Goal: Information Seeking & Learning: Learn about a topic

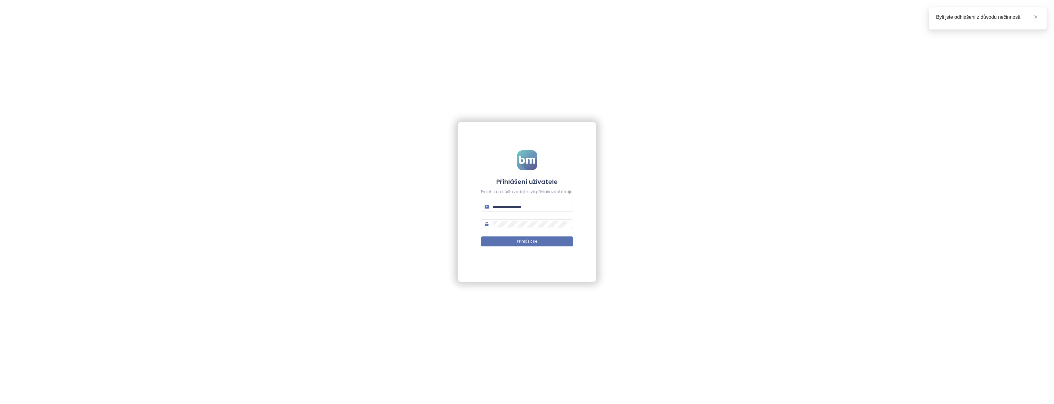
type input "**********"
click at [815, 271] on div "**********" at bounding box center [527, 202] width 1054 height 404
type input "**********"
click at [523, 240] on span "Přihlásit se" at bounding box center [527, 241] width 20 height 6
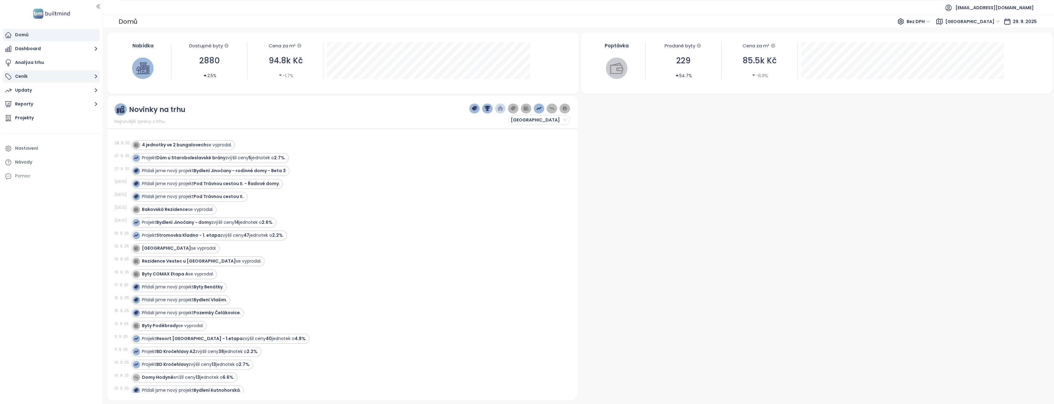
click at [93, 74] on icon "button" at bounding box center [96, 76] width 8 height 8
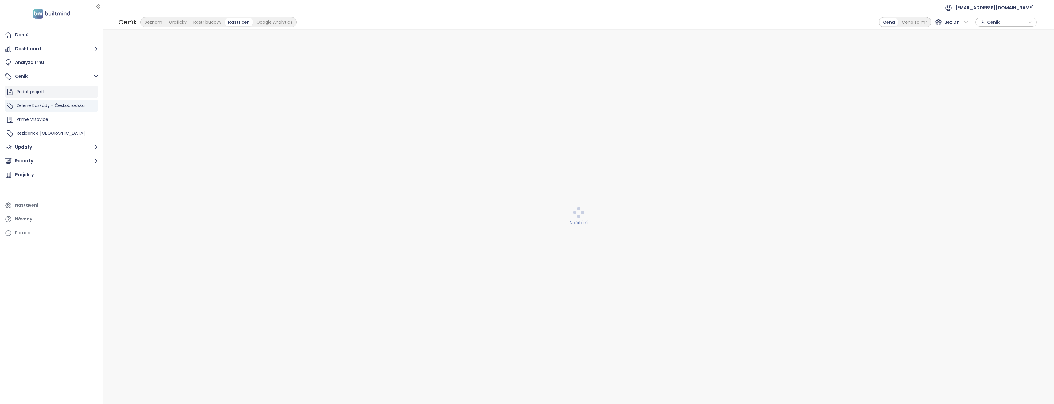
click at [35, 91] on div "Přidat projekt" at bounding box center [31, 92] width 28 height 8
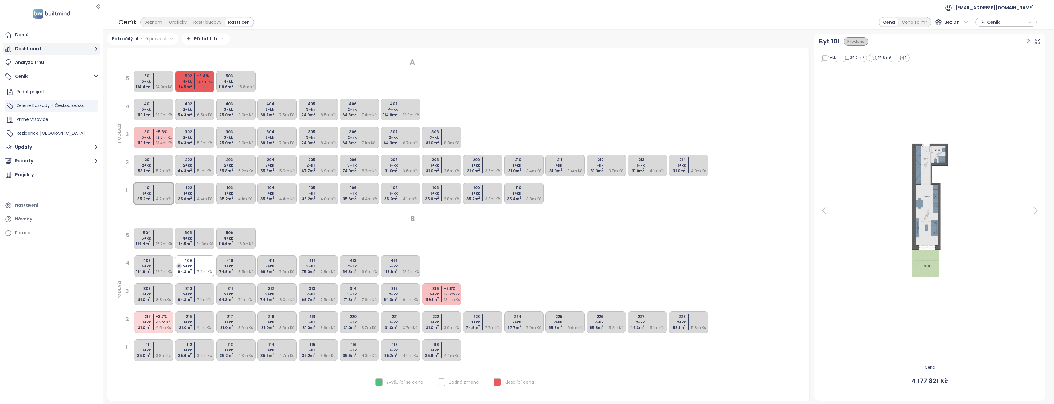
click at [43, 46] on button "Dashboard" at bounding box center [51, 49] width 97 height 12
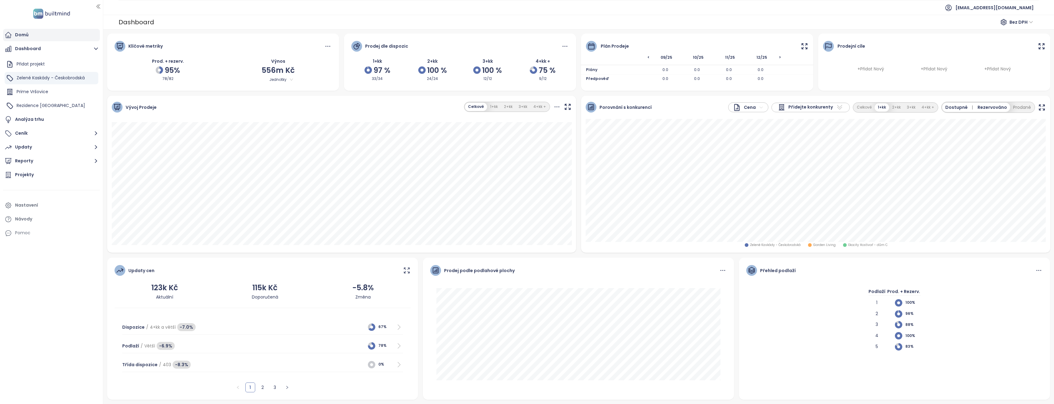
click at [26, 35] on div "Domů" at bounding box center [22, 35] width 14 height 8
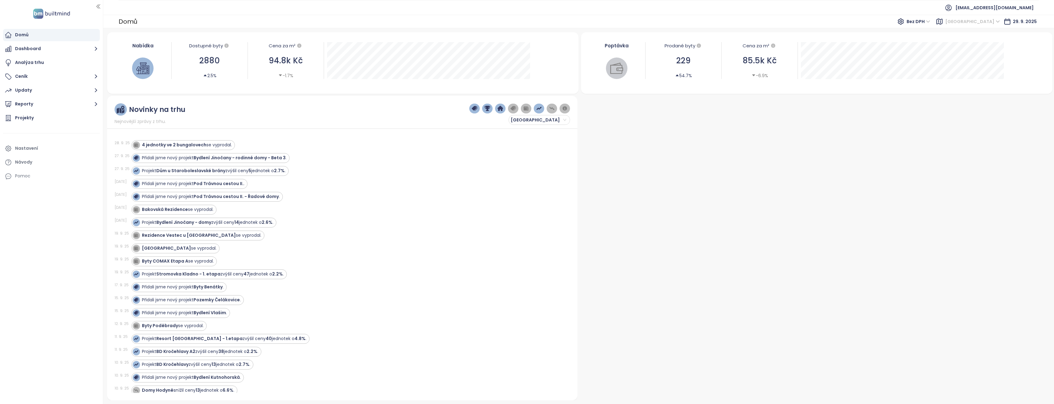
click at [988, 20] on span "Středočeský kraj" at bounding box center [973, 21] width 55 height 9
click at [983, 20] on span "Středočeský kraj" at bounding box center [973, 21] width 55 height 9
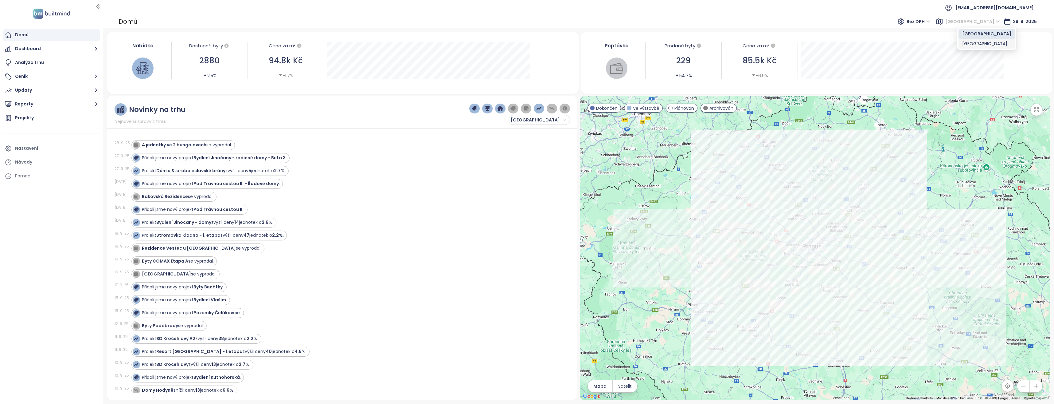
click at [967, 44] on div "[GEOGRAPHIC_DATA]" at bounding box center [986, 43] width 49 height 7
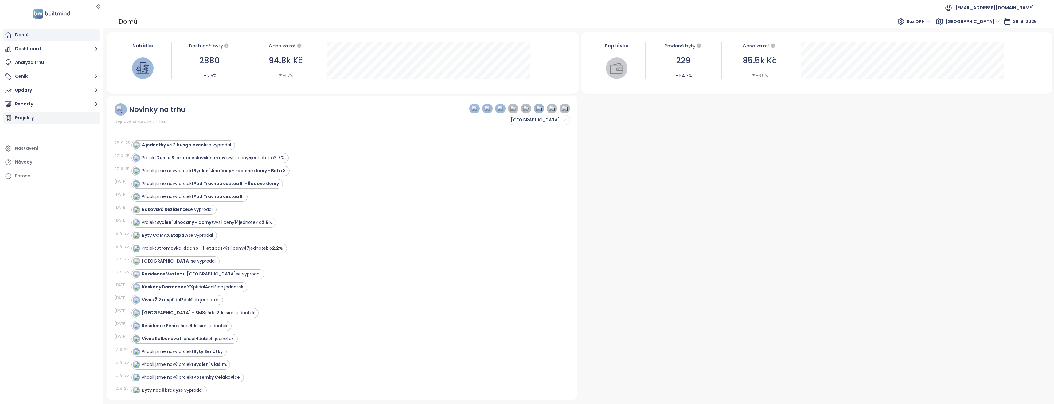
click at [25, 116] on div "Projekty" at bounding box center [24, 118] width 19 height 8
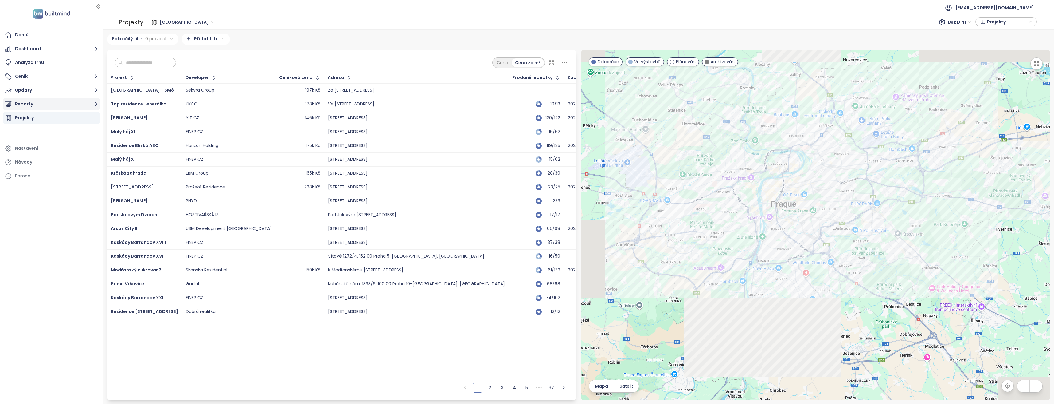
click at [29, 101] on button "Reporty" at bounding box center [51, 104] width 97 height 12
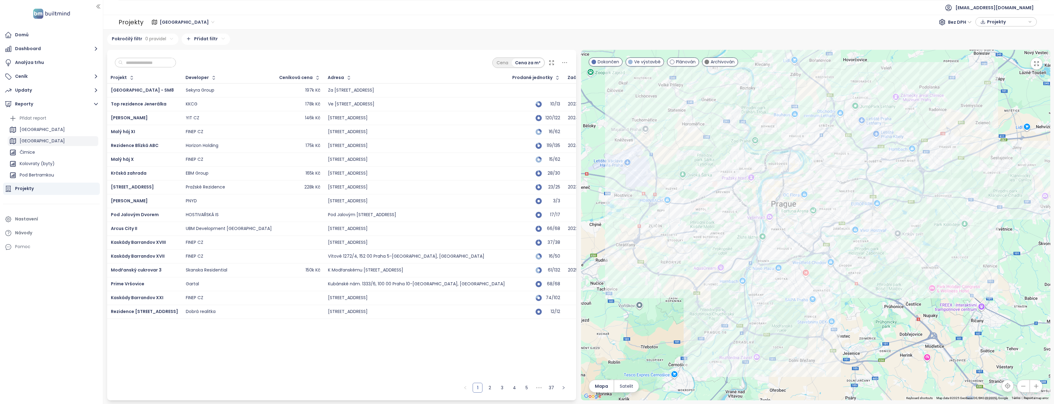
click at [28, 139] on div "[GEOGRAPHIC_DATA]" at bounding box center [42, 141] width 45 height 8
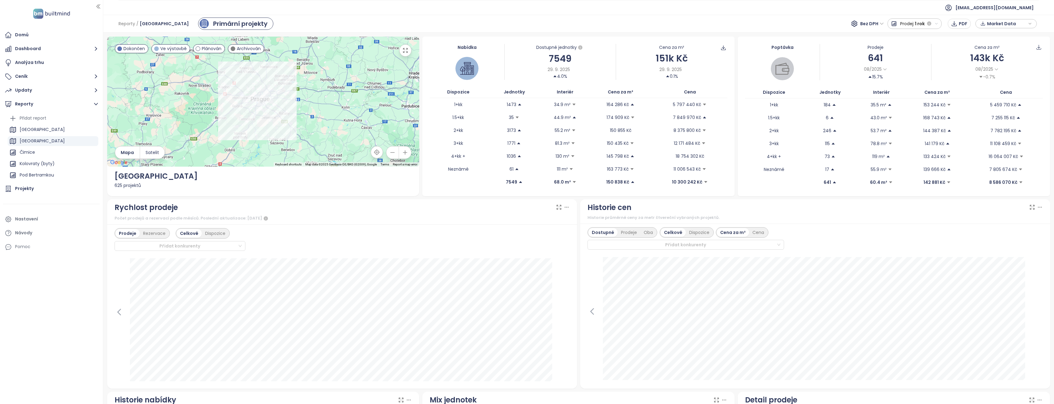
click at [938, 24] on icon "button" at bounding box center [937, 24] width 4 height 4
click at [938, 24] on icon "button" at bounding box center [936, 23] width 2 height 1
click at [938, 24] on icon "button" at bounding box center [937, 24] width 4 height 4
click at [906, 89] on div "Celé období" at bounding box center [915, 89] width 54 height 11
click at [214, 47] on span "Plánován" at bounding box center [212, 48] width 20 height 7
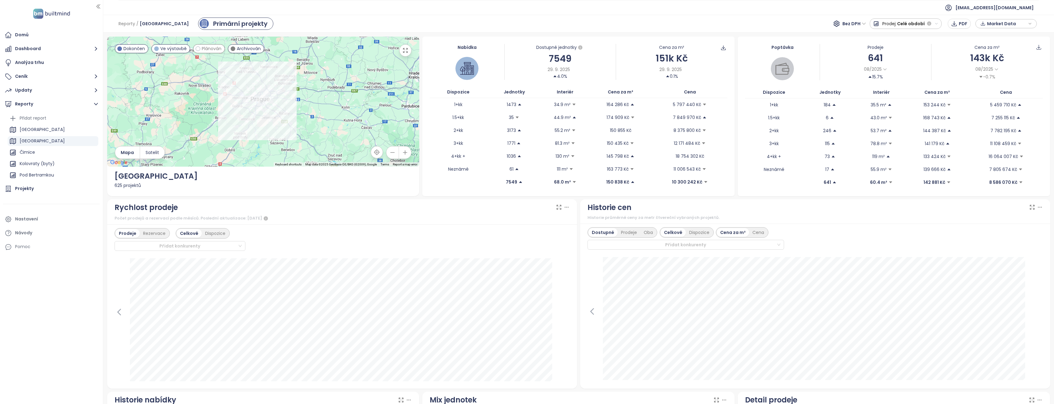
click at [214, 47] on span "Plánován" at bounding box center [212, 48] width 20 height 7
click at [202, 50] on span "Plánován" at bounding box center [212, 48] width 20 height 7
click at [167, 49] on span "Ve výstavbě" at bounding box center [173, 48] width 26 height 7
click at [170, 52] on div "Ve výstavbě" at bounding box center [170, 48] width 39 height 9
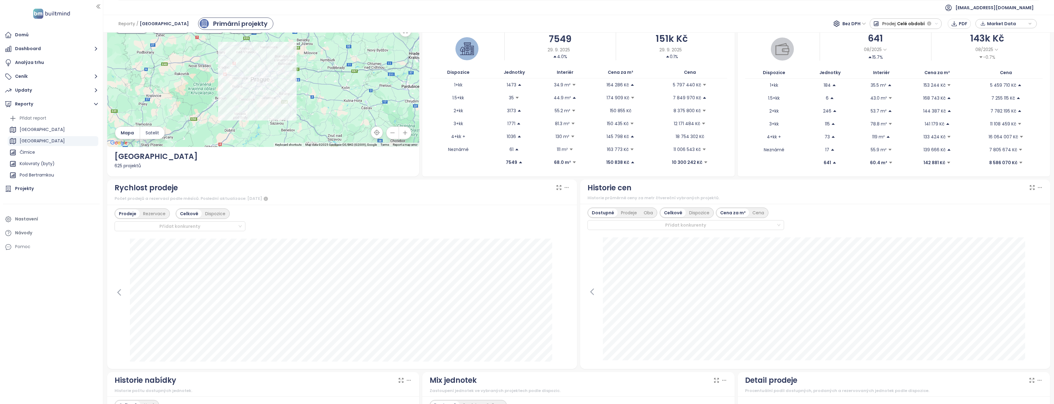
scroll to position [31, 0]
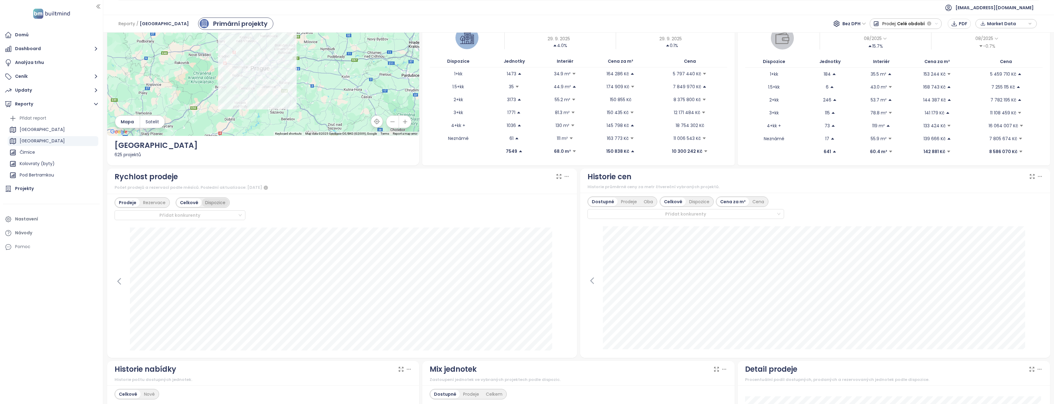
click at [214, 202] on div "Dispozice" at bounding box center [215, 202] width 27 height 9
click at [199, 202] on div "Celkově" at bounding box center [189, 202] width 24 height 9
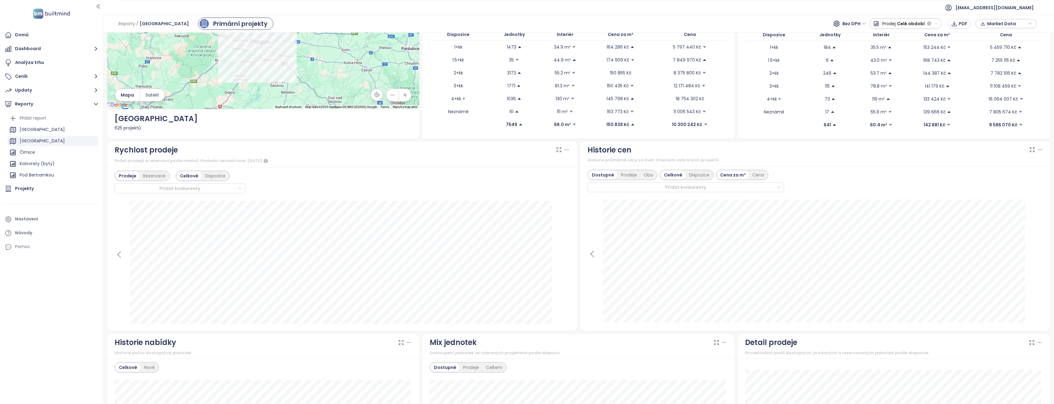
scroll to position [61, 0]
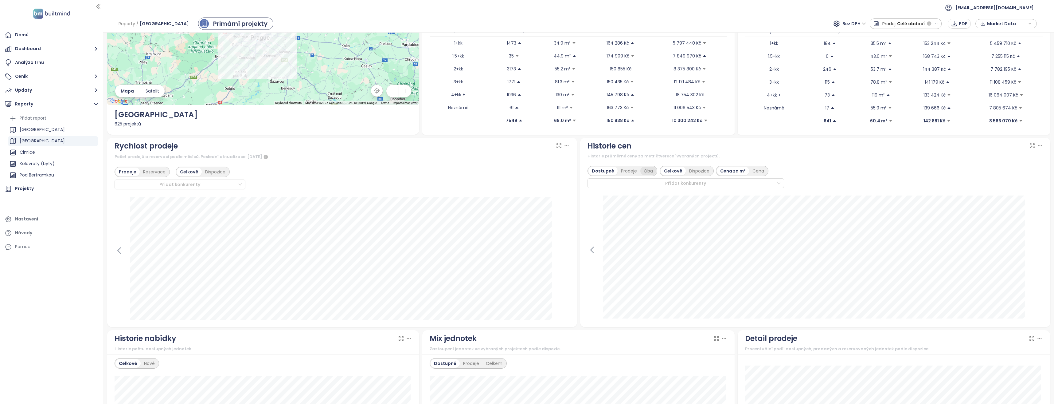
click at [651, 173] on div "Oba" at bounding box center [648, 170] width 16 height 9
click at [628, 170] on div "Prodeje" at bounding box center [627, 170] width 23 height 9
click at [644, 170] on div "Oba" at bounding box center [648, 170] width 16 height 9
click at [694, 170] on div "Dispozice" at bounding box center [698, 170] width 27 height 9
click at [634, 170] on div "Prodeje" at bounding box center [629, 170] width 23 height 9
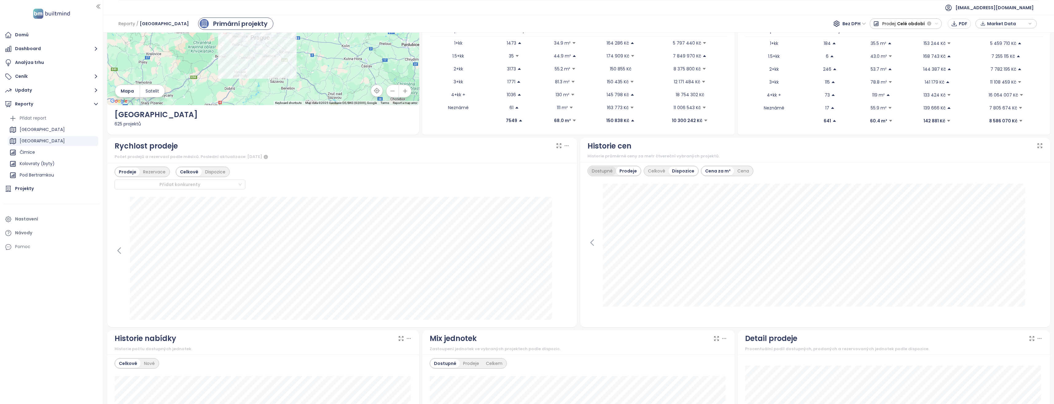
click at [605, 170] on div "Dostupné" at bounding box center [603, 170] width 28 height 9
click at [627, 170] on div "Prodeje" at bounding box center [629, 170] width 23 height 9
click at [609, 172] on div "Dostupné" at bounding box center [603, 170] width 28 height 9
click at [735, 174] on div "Cena" at bounding box center [743, 170] width 18 height 9
click at [718, 171] on div "Cena za m²" at bounding box center [718, 170] width 32 height 9
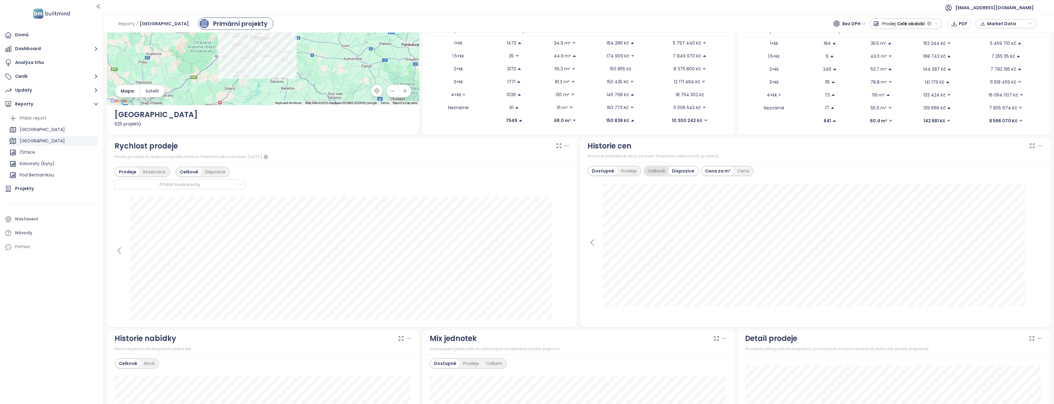
click at [648, 172] on div "Celkově" at bounding box center [657, 170] width 24 height 9
click at [630, 170] on div "Prodeje" at bounding box center [629, 170] width 23 height 9
click at [650, 172] on div "Oba" at bounding box center [648, 170] width 16 height 9
click at [591, 241] on icon at bounding box center [592, 242] width 9 height 9
click at [1039, 244] on div "Dostupné Prodeje Oba Celkově Dispozice Cena za m² Cena 22. září 2024 dostupné: …" at bounding box center [815, 244] width 470 height 165
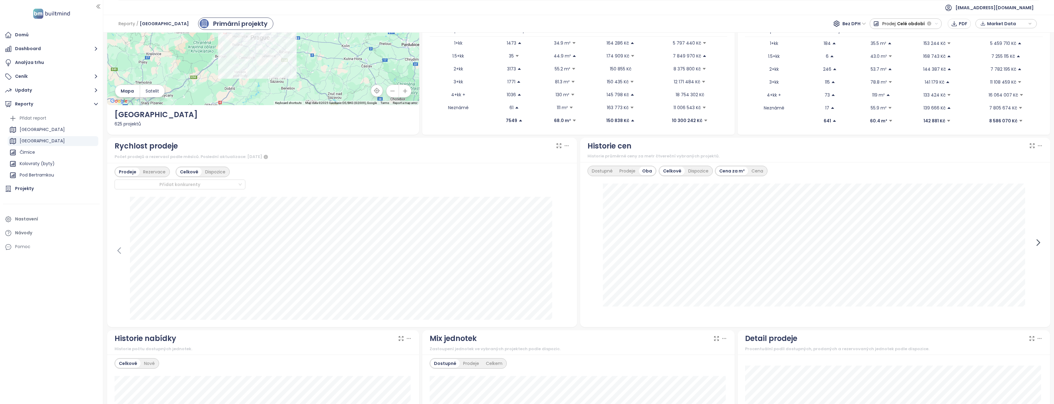
click at [1035, 241] on icon at bounding box center [1038, 242] width 9 height 9
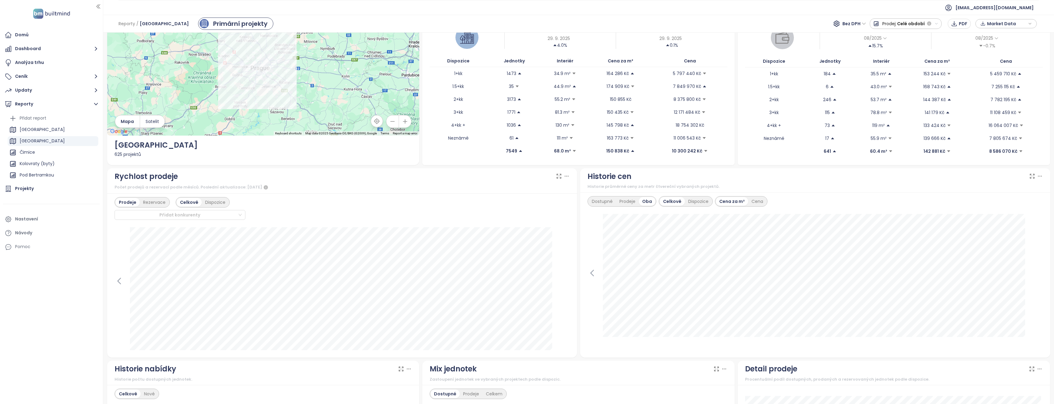
scroll to position [0, 0]
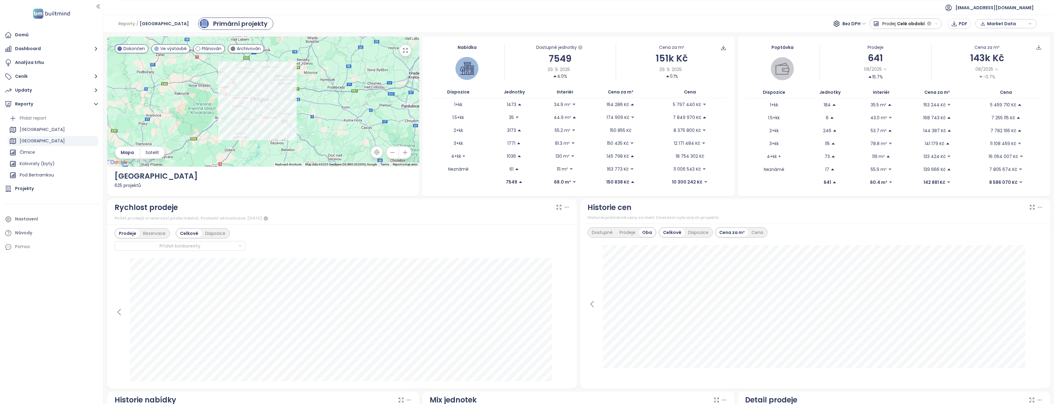
click at [939, 22] on icon "button" at bounding box center [937, 24] width 4 height 4
click at [883, 78] on div "1 rok" at bounding box center [905, 78] width 70 height 11
click at [938, 24] on icon "button" at bounding box center [937, 24] width 4 height 4
click at [906, 68] on div "6 měsíců" at bounding box center [915, 67] width 54 height 11
click at [941, 22] on button "Prodej: 6 měsíců" at bounding box center [909, 23] width 65 height 10
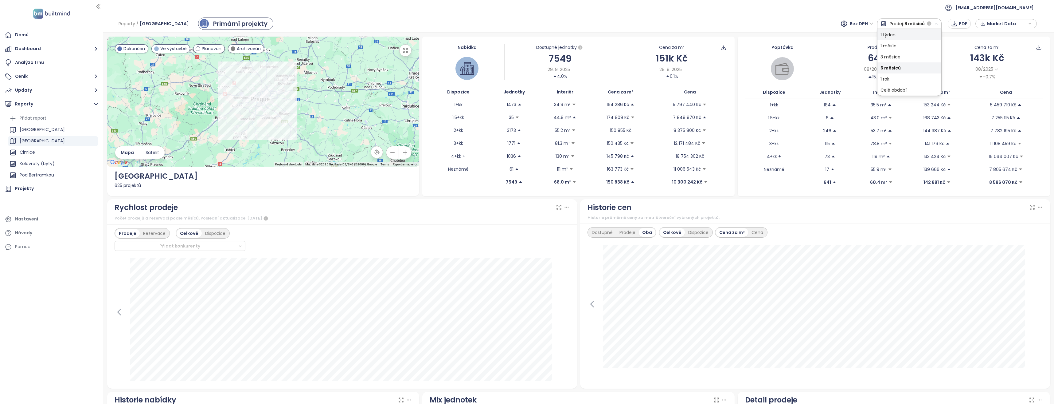
click at [900, 33] on div "1 týden" at bounding box center [910, 34] width 64 height 11
click at [940, 23] on button "Prodej: 1 týden" at bounding box center [912, 23] width 61 height 10
click at [899, 76] on div "1 rok" at bounding box center [911, 78] width 59 height 11
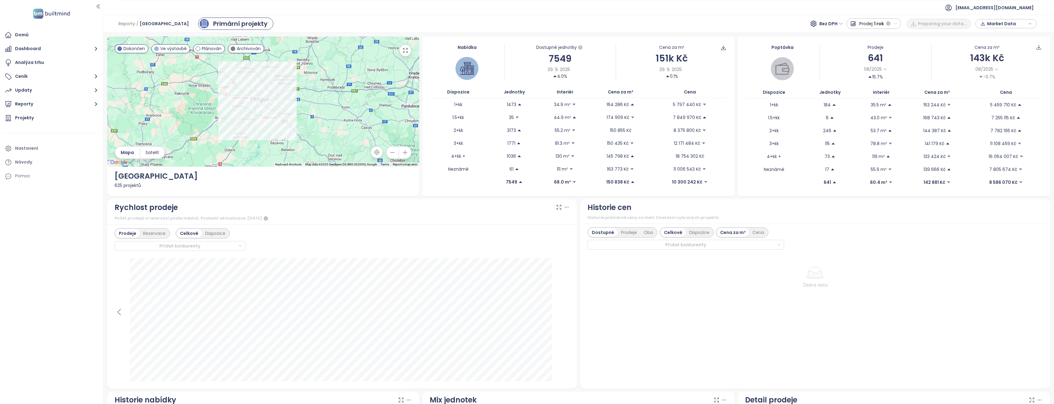
click at [892, 258] on div "Žádná data" at bounding box center [816, 319] width 456 height 124
click at [652, 233] on div "Oba" at bounding box center [648, 232] width 16 height 9
click at [454, 189] on div "Nabídka Dostupné jednotky 7549 29. 9. 2025 4.0% Cena za m² 151k Kč 29. 9. 2025 …" at bounding box center [578, 116] width 312 height 159
click at [699, 231] on div "Dispozice" at bounding box center [698, 232] width 27 height 9
click at [632, 233] on div "Prodeje" at bounding box center [629, 232] width 23 height 9
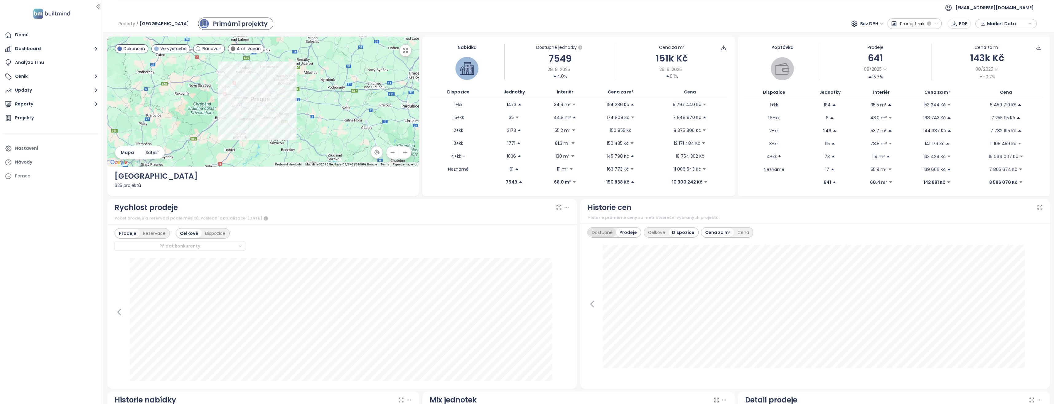
click at [600, 232] on div "Dostupné" at bounding box center [603, 232] width 28 height 9
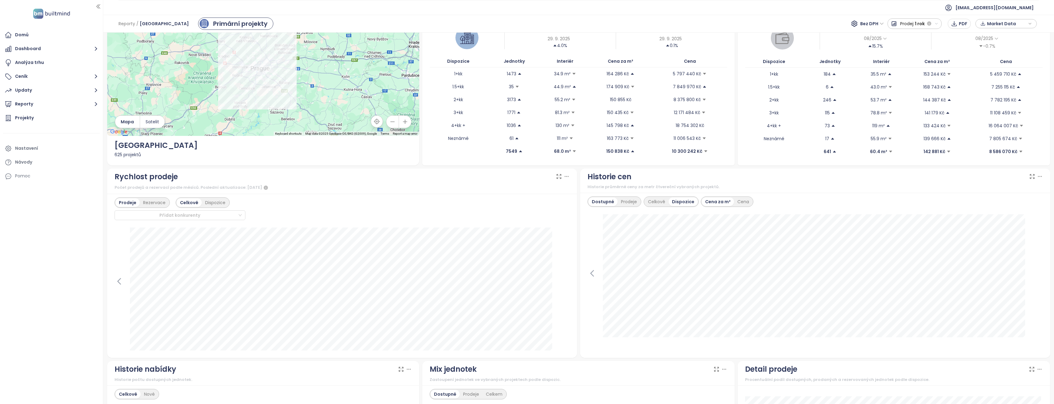
click at [576, 170] on div "Rychlost prodeje Počet prodejů a rezervací podle měsíců. Poslední aktualizace: …" at bounding box center [342, 262] width 473 height 189
click at [1020, 205] on span "PNG" at bounding box center [1021, 208] width 10 height 7
click at [628, 202] on div "Prodeje" at bounding box center [629, 201] width 23 height 9
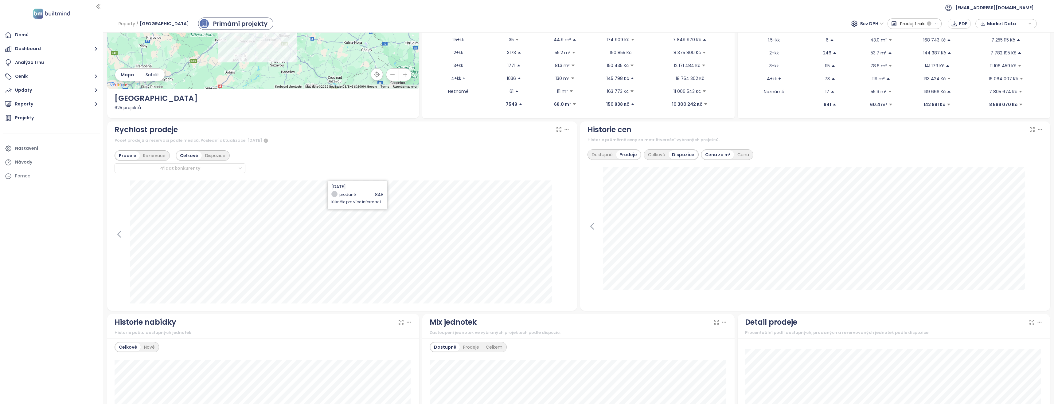
scroll to position [92, 0]
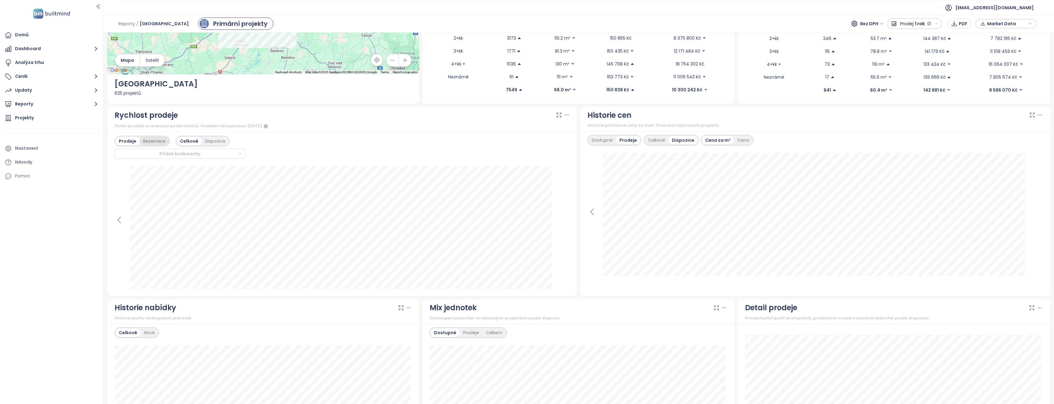
click at [150, 143] on div "Rezervace" at bounding box center [154, 141] width 29 height 9
click at [125, 140] on div "Prodeje" at bounding box center [127, 141] width 23 height 9
click at [219, 138] on div "Dispozice" at bounding box center [215, 141] width 27 height 9
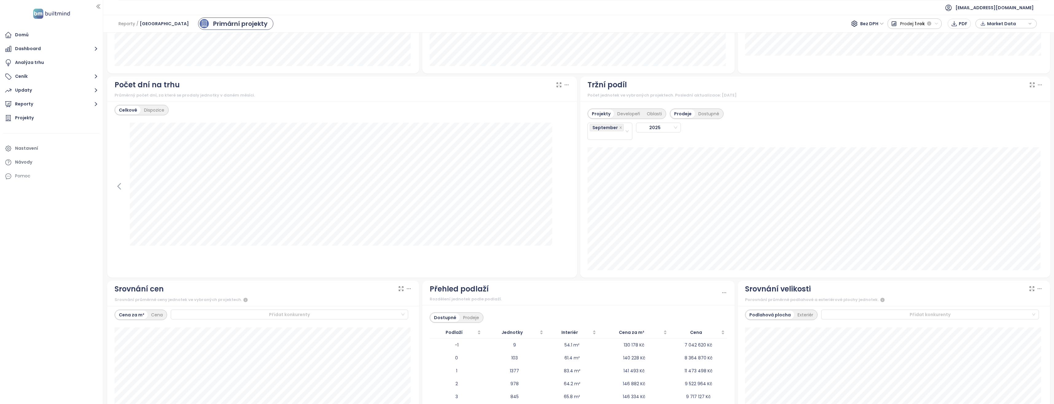
scroll to position [481, 0]
click at [48, 255] on div "Domů Dashboard Analýza trhu Ceník Updaty Reporty Projekty Nastavení Návody Pomoc" at bounding box center [51, 202] width 103 height 404
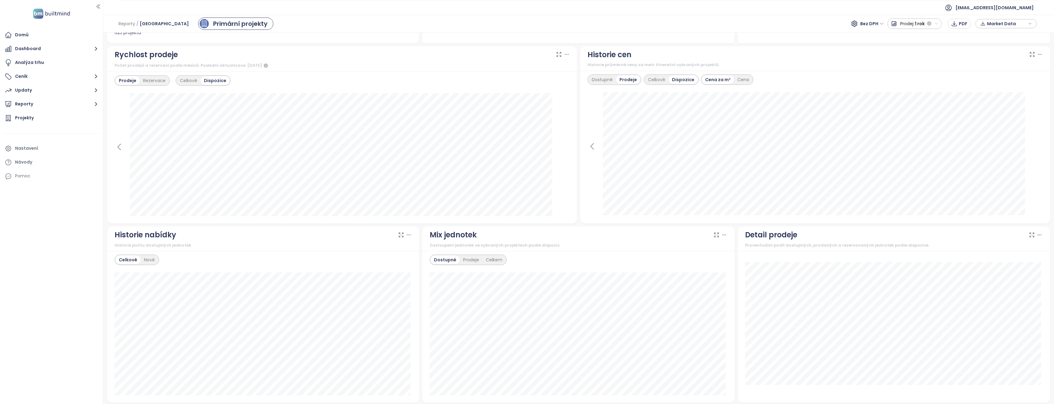
scroll to position [143, 0]
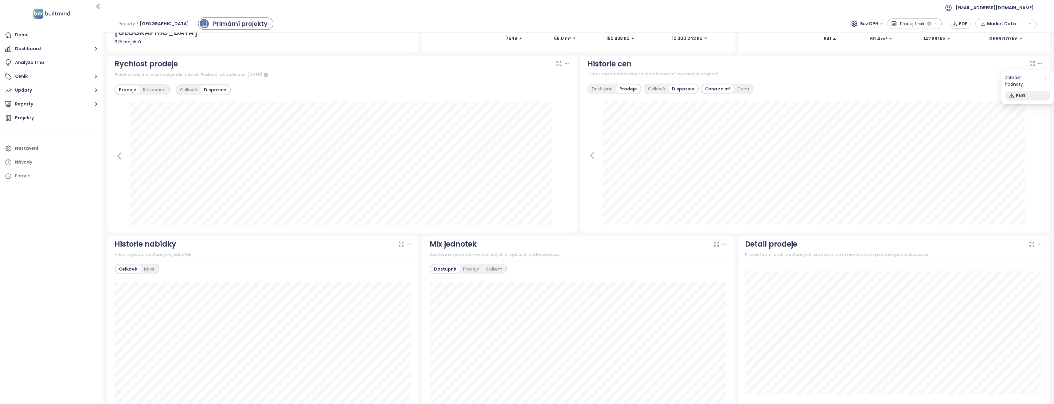
click at [1020, 92] on span "PNG" at bounding box center [1021, 95] width 10 height 7
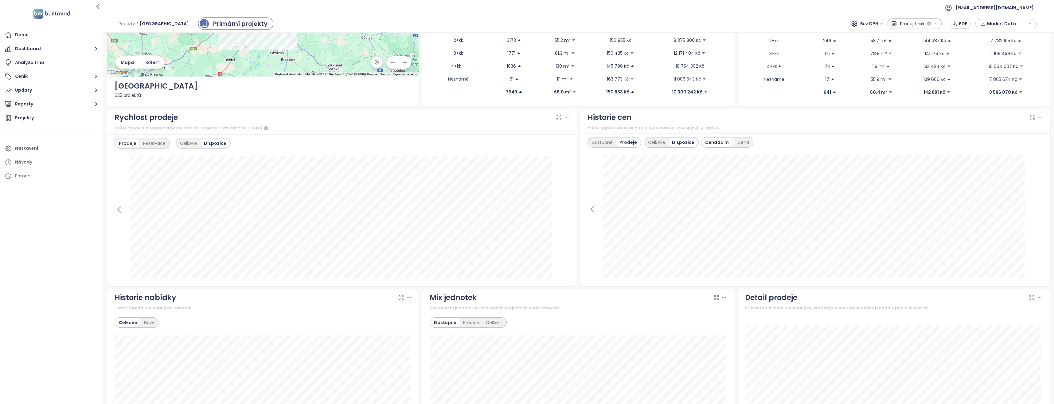
scroll to position [92, 0]
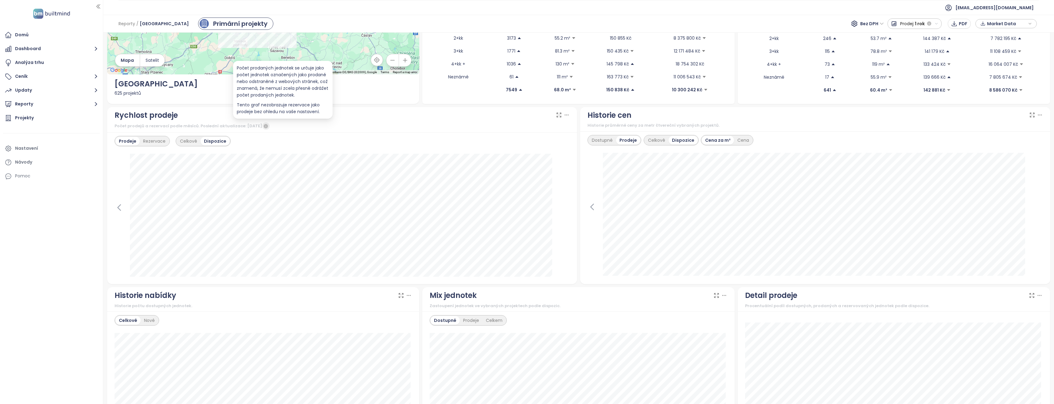
click at [268, 125] on icon "button" at bounding box center [266, 126] width 4 height 4
click at [153, 141] on div "Rezervace" at bounding box center [154, 141] width 29 height 9
click at [125, 141] on div "Prodeje" at bounding box center [127, 141] width 23 height 9
click at [152, 143] on div "Rezervace" at bounding box center [154, 141] width 29 height 9
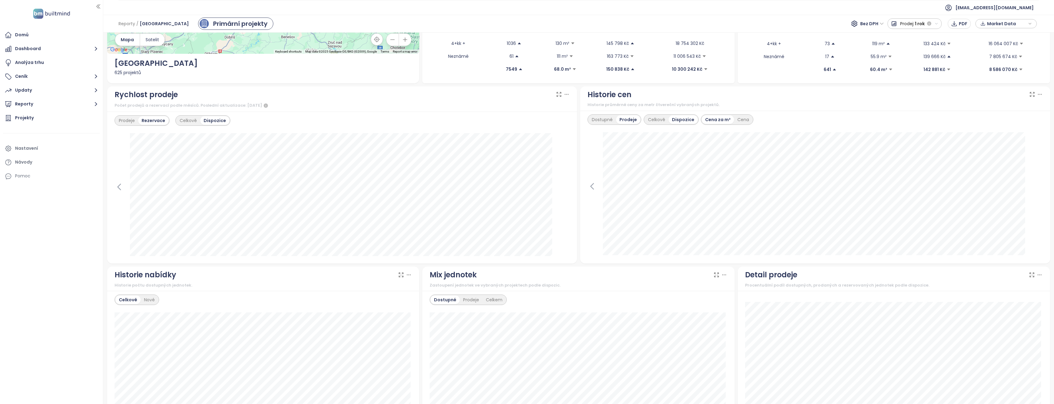
scroll to position [0, 0]
